Goal: Task Accomplishment & Management: Manage account settings

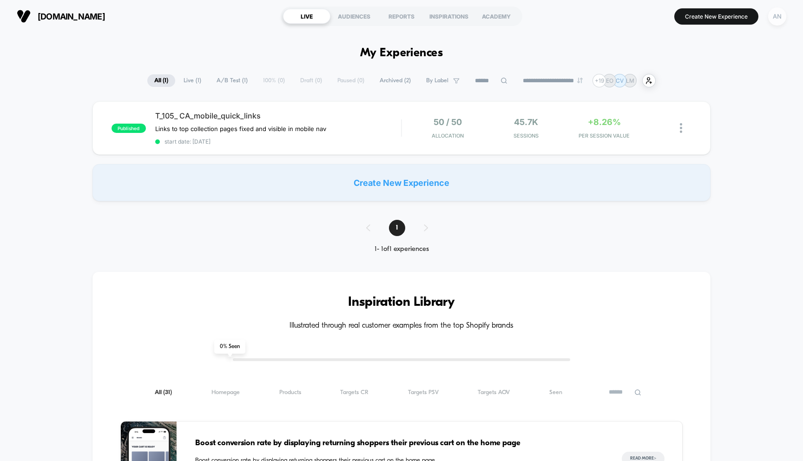
click at [775, 14] on div "AN" at bounding box center [777, 16] width 18 height 18
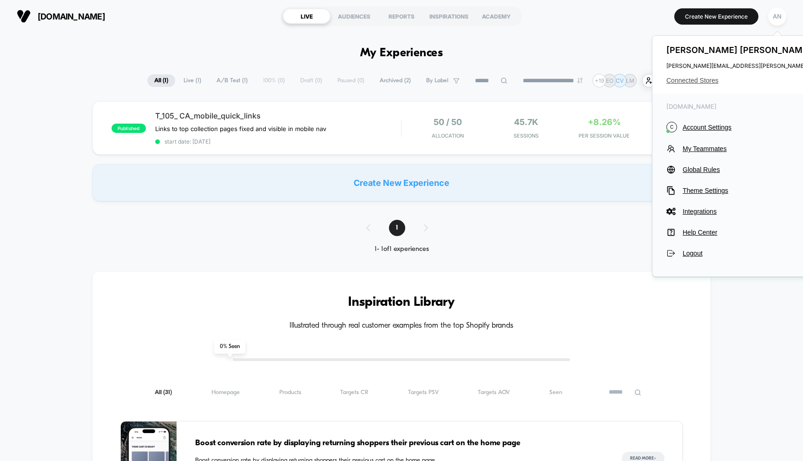
click at [702, 80] on span "Connected Stores" at bounding box center [759, 80] width 185 height 7
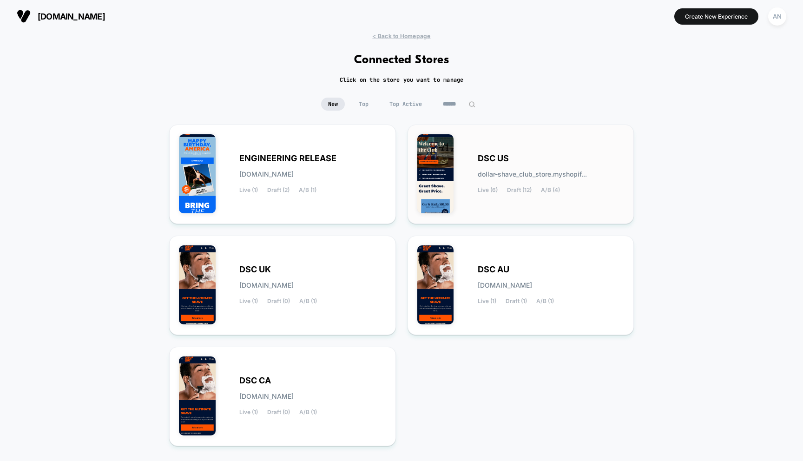
click at [487, 150] on div "DSC US dollar-shave_club_store.myshopif... Live (6) Draft (12) A/B (4)" at bounding box center [520, 174] width 207 height 80
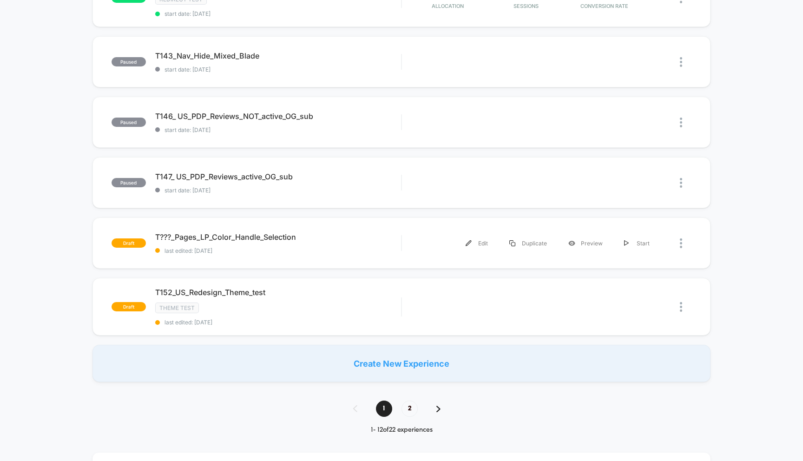
scroll to position [506, 0]
click at [443, 403] on div "1 2" at bounding box center [401, 408] width 115 height 16
click at [436, 405] on img at bounding box center [438, 408] width 4 height 7
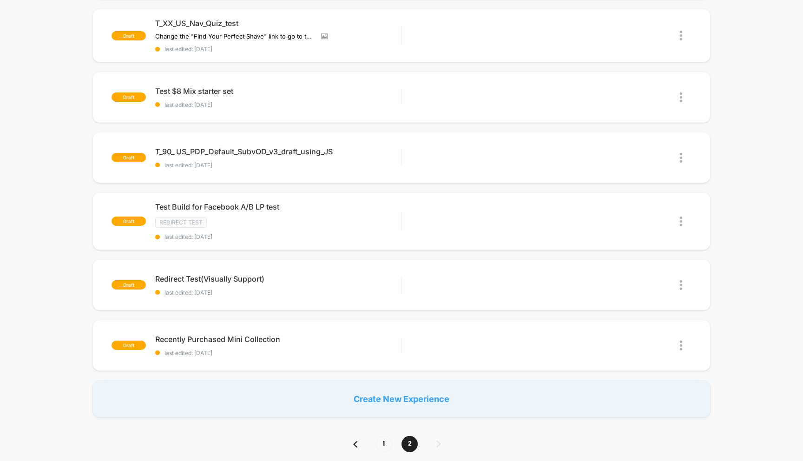
scroll to position [391, 0]
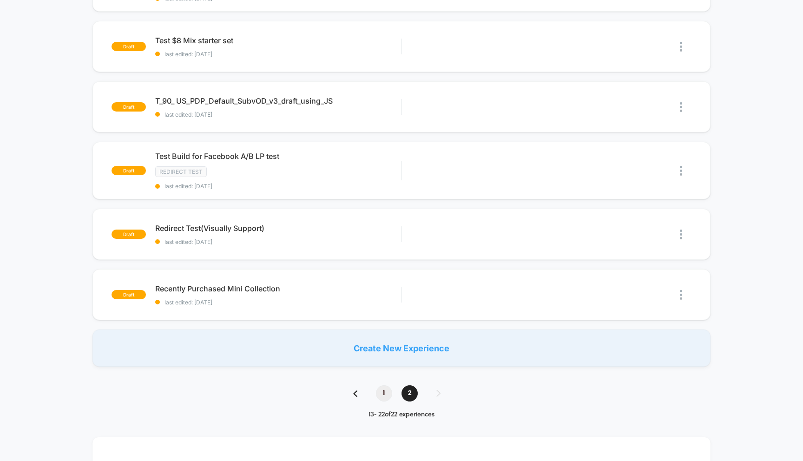
click at [387, 395] on span "1" at bounding box center [384, 393] width 16 height 16
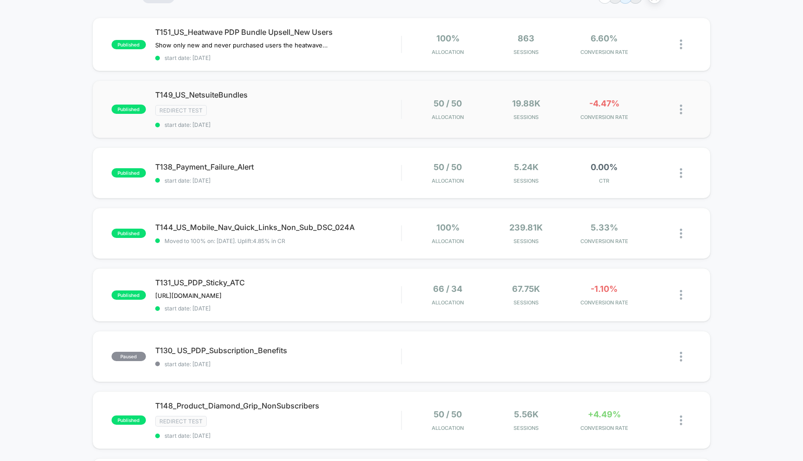
scroll to position [0, 0]
